Goal: Understand process/instructions

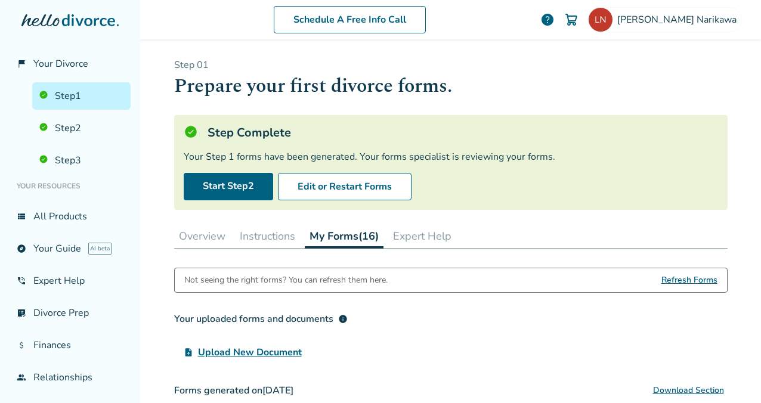
scroll to position [129, 0]
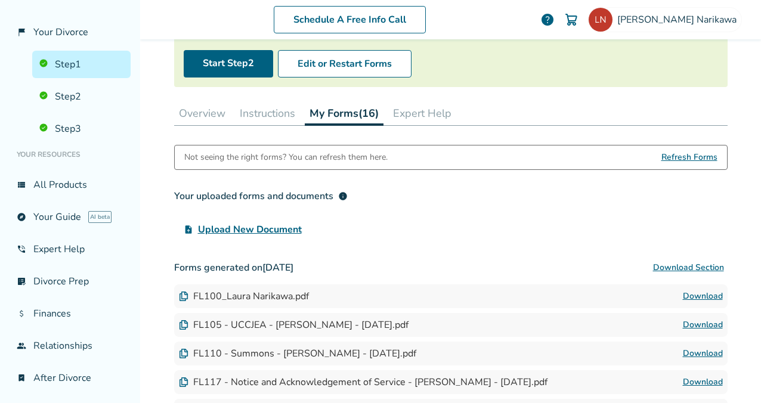
scroll to position [117, 0]
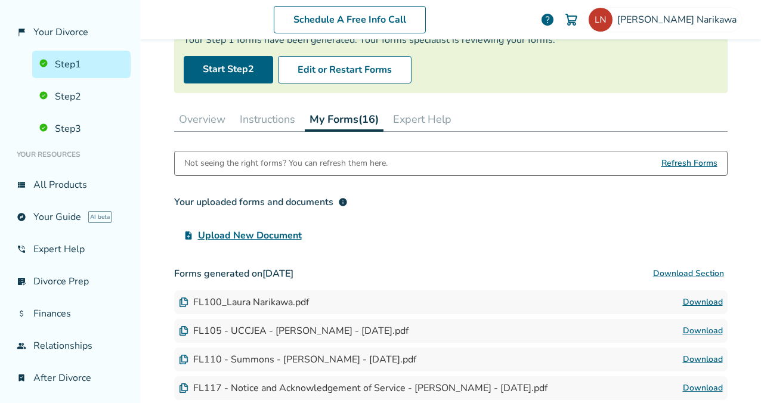
click at [265, 128] on button "Instructions" at bounding box center [267, 119] width 65 height 24
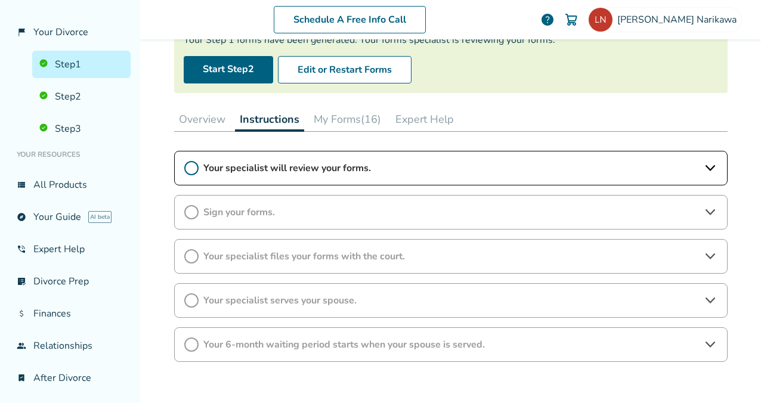
click at [258, 157] on div "Your specialist will review your forms." at bounding box center [450, 168] width 553 height 35
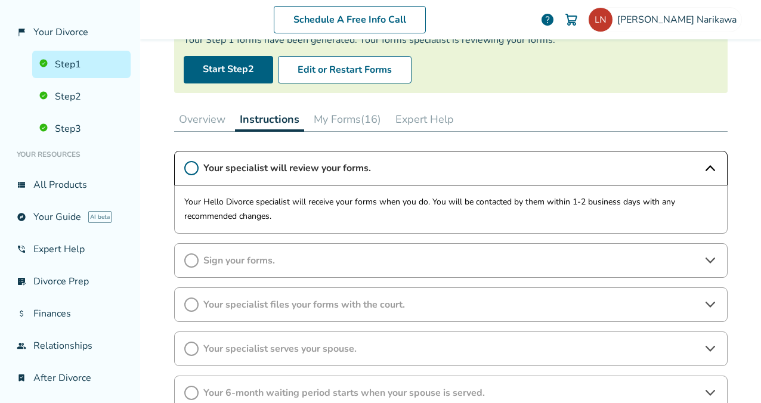
click at [197, 161] on icon at bounding box center [191, 168] width 14 height 14
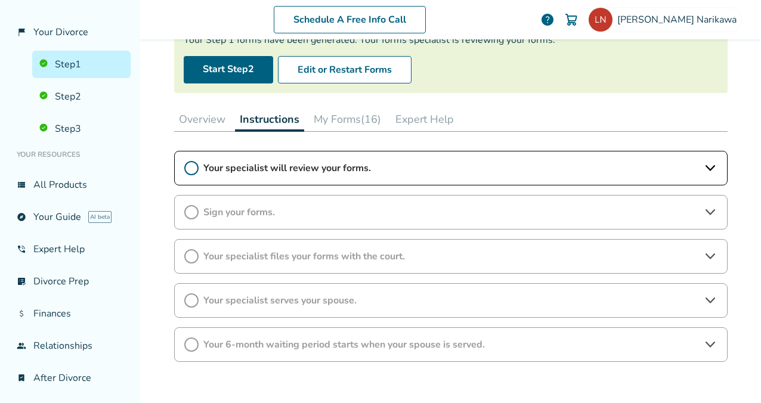
click at [409, 117] on button "Expert Help" at bounding box center [424, 119] width 68 height 24
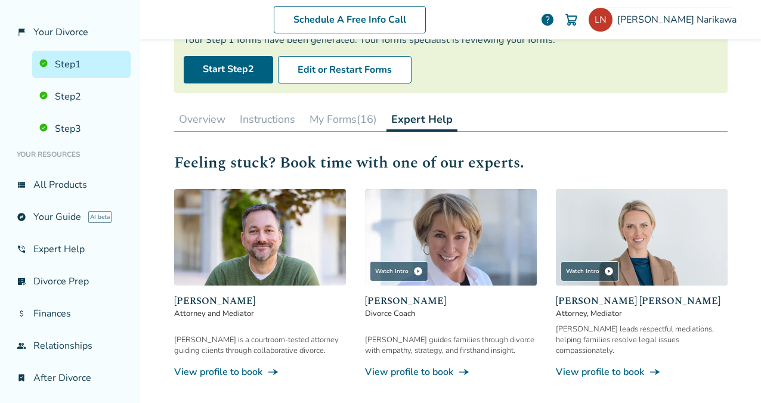
click at [212, 117] on button "Overview" at bounding box center [202, 119] width 56 height 24
